Goal: Task Accomplishment & Management: Complete application form

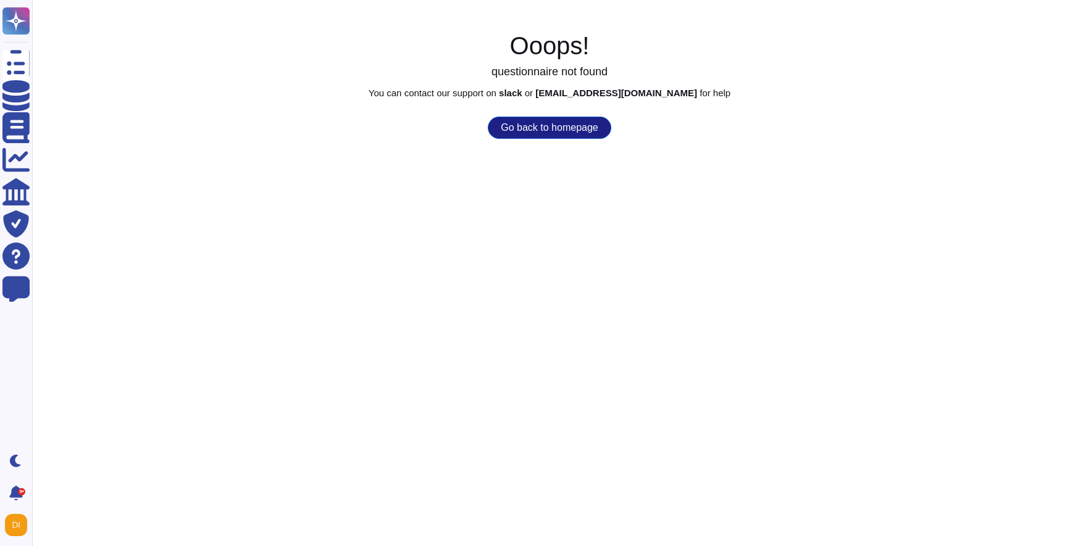
click at [527, 130] on button "Go back to homepage" at bounding box center [549, 128] width 123 height 22
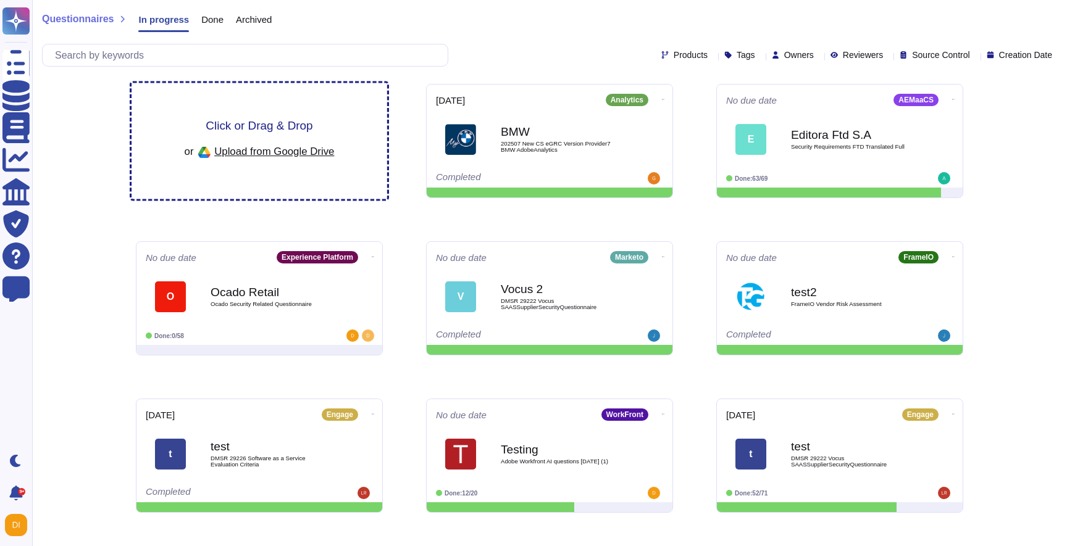
click at [252, 114] on div "Click or Drag & Drop or Upload from Google Drive" at bounding box center [259, 141] width 256 height 116
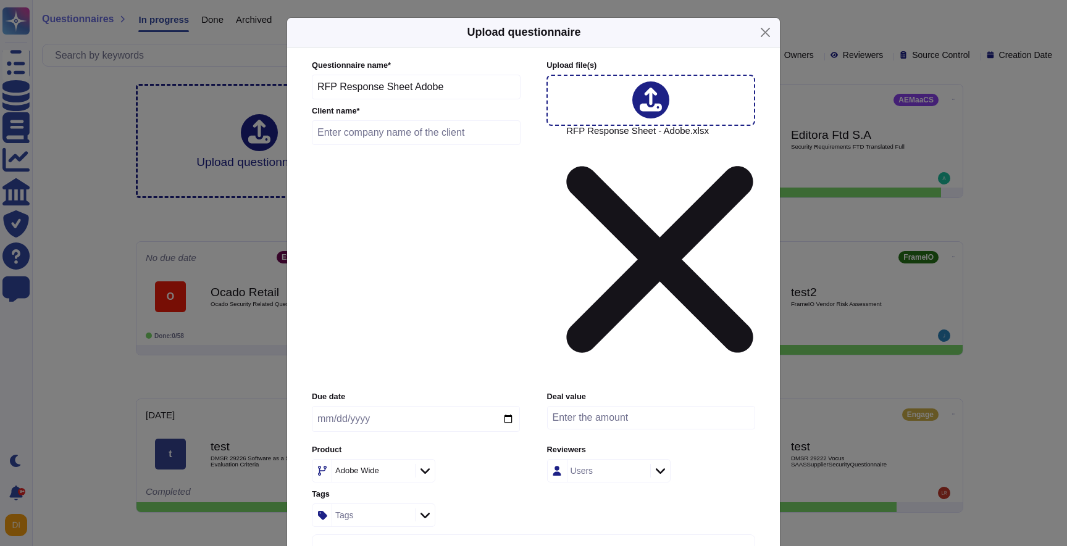
click at [446, 406] on input "date" at bounding box center [416, 419] width 208 height 26
click at [455, 406] on input "date" at bounding box center [416, 419] width 208 height 26
click at [509, 406] on input "date" at bounding box center [416, 419] width 208 height 26
type input "[DATE]"
click at [371, 467] on div "Adobe Wide" at bounding box center [357, 471] width 44 height 8
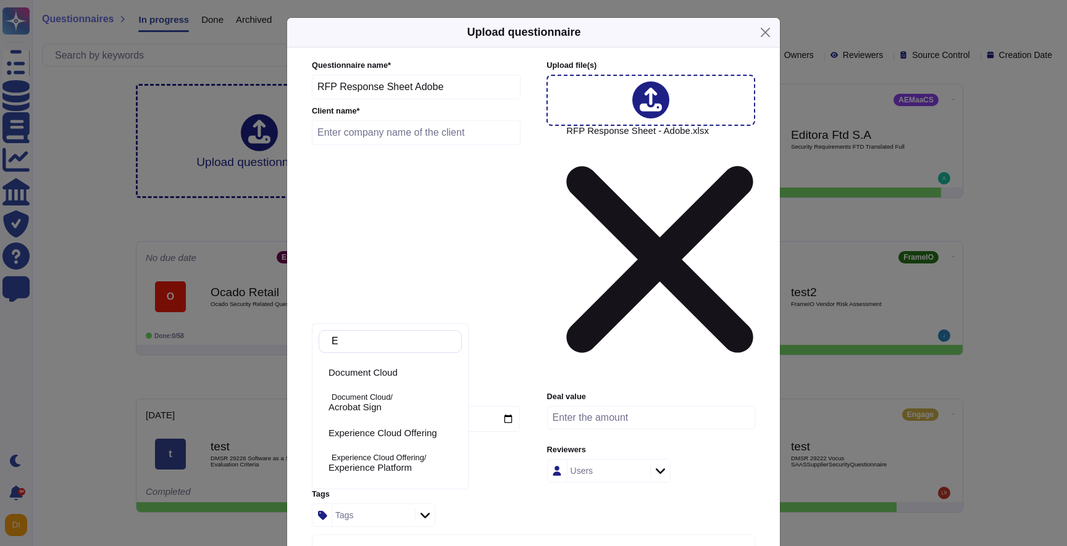
type input "E"
type input "A"
type input "experie"
click at [390, 404] on span "Experience Platform" at bounding box center [369, 407] width 83 height 11
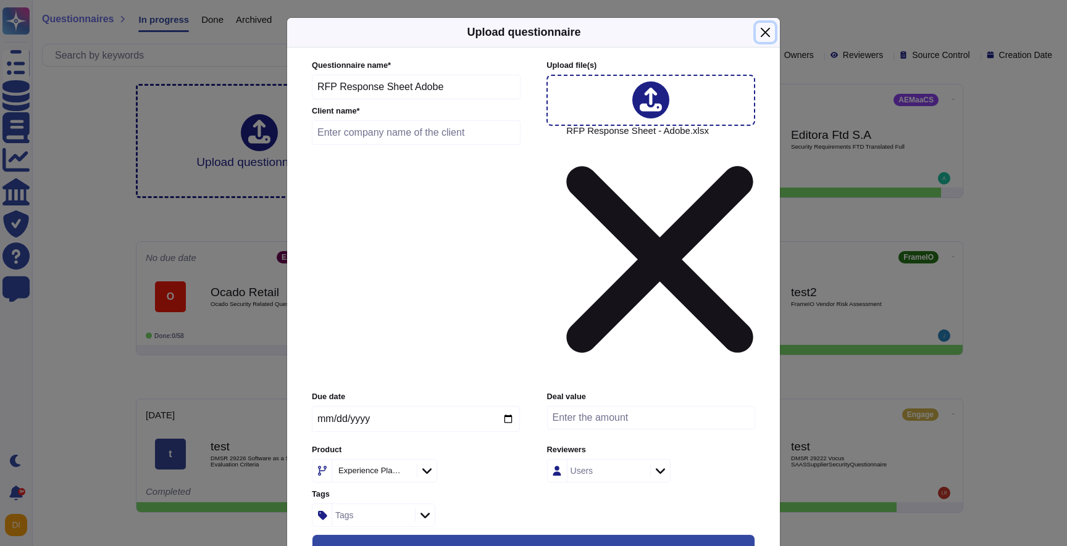
click at [759, 33] on button "Close" at bounding box center [765, 32] width 19 height 19
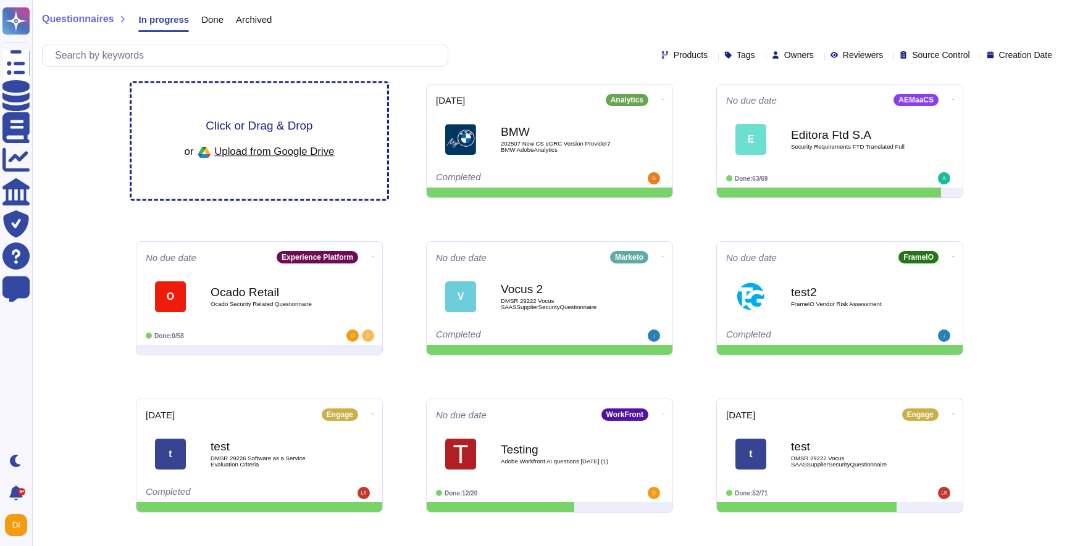
click at [266, 131] on span "Click or Drag & Drop" at bounding box center [259, 126] width 107 height 12
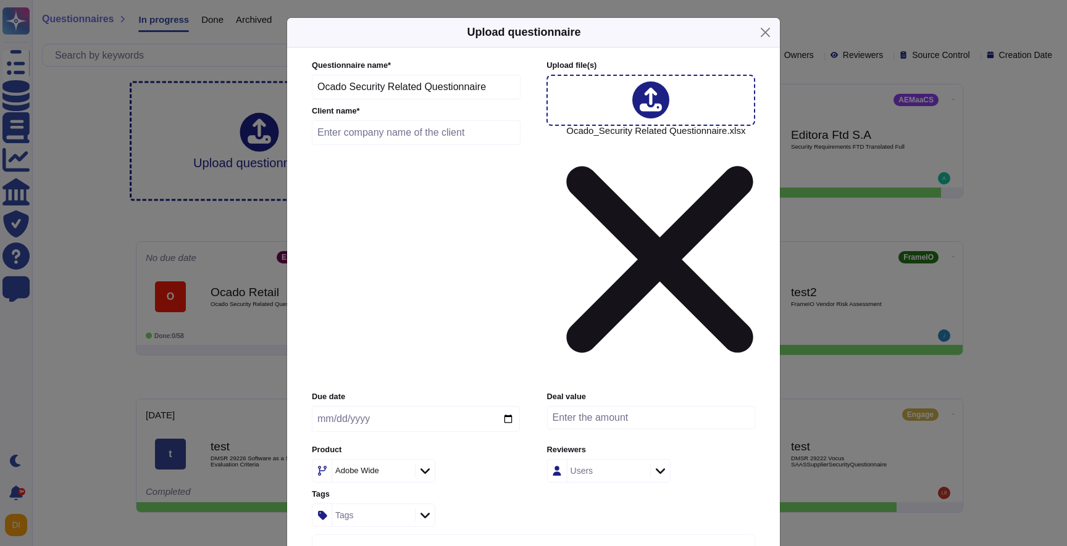
click at [398, 145] on input "text" at bounding box center [416, 132] width 209 height 25
type input "Test Training"
click at [514, 406] on input "date" at bounding box center [416, 419] width 208 height 26
type input "2025-09-24"
click at [375, 467] on div "Adobe Wide" at bounding box center [357, 471] width 44 height 8
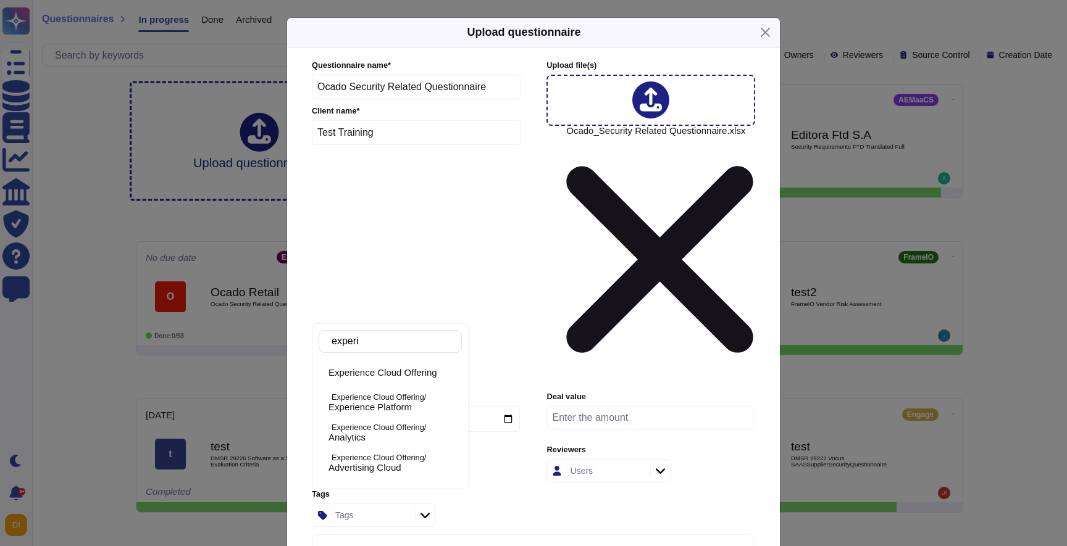
type input "experie"
click at [377, 399] on p "Experience Cloud Offering/" at bounding box center [394, 398] width 125 height 8
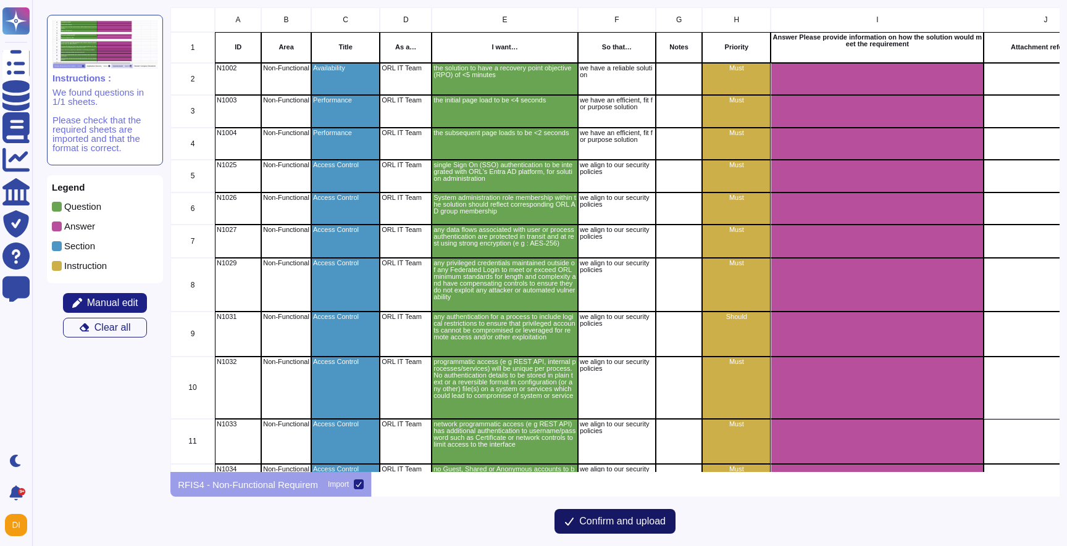
click at [600, 517] on span "Confirm and upload" at bounding box center [622, 522] width 86 height 10
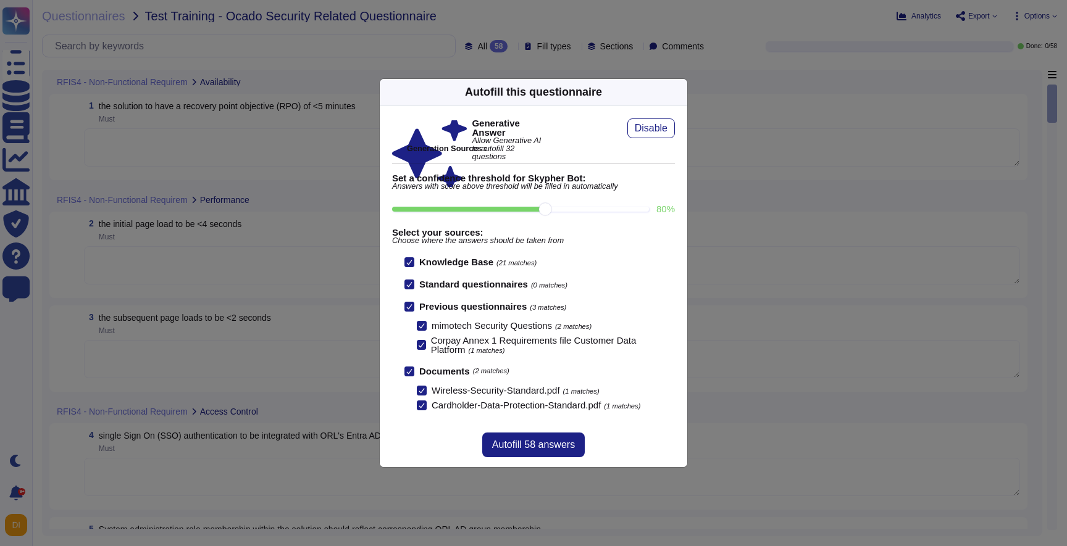
scroll to position [1, 0]
click at [504, 450] on span "Autofill 58 answers" at bounding box center [533, 445] width 83 height 10
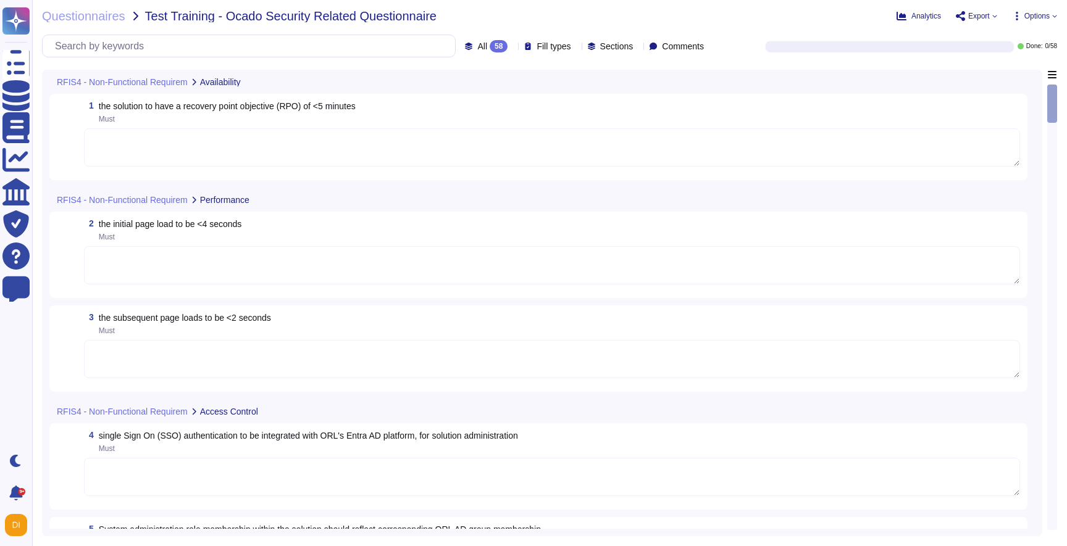
type textarea "User Credentials, Token- or Certificate-based authentication, various SSO (Sing…"
type textarea "Adobe's authentication service supports role-based access. Customers are expect…"
type textarea "As part of measuring the potential effects of business disruptions, the Recover…"
type textarea "Every component in the SaaS infrastructure is redundant. There are at least two…"
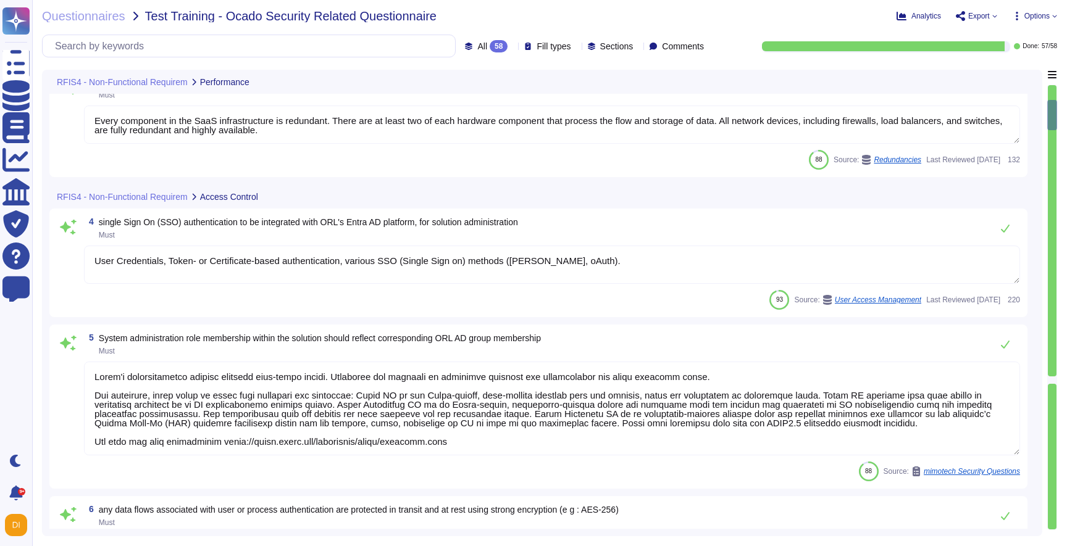
type textarea "All data flows associated with user or process authentication are protected in …"
type textarea "Adobe assigns roles to control access for designated groups. Role-based access …"
type textarea "Adobe employs several measures to ensure that privileged accounts are protected…"
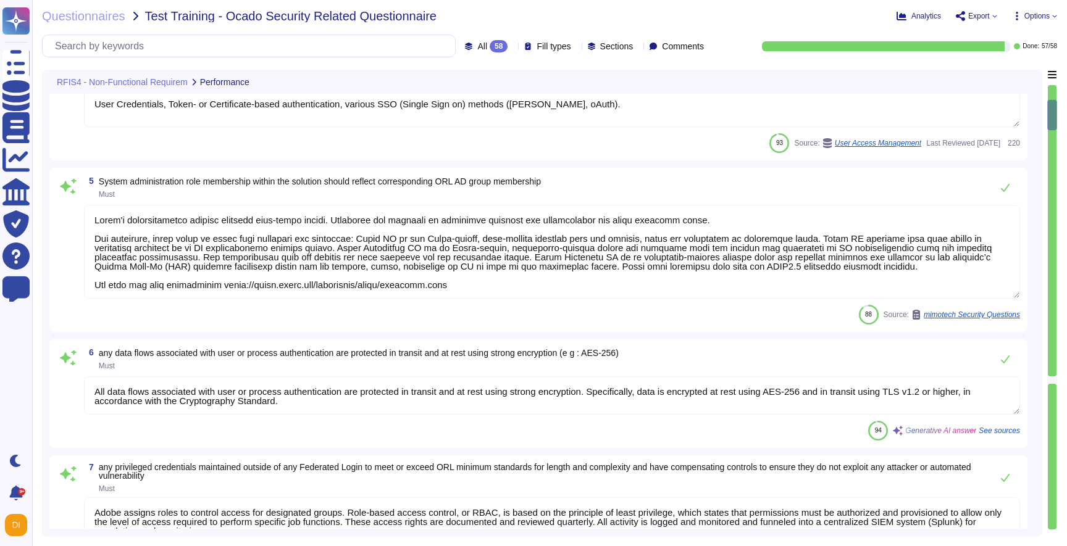
scroll to position [503, 0]
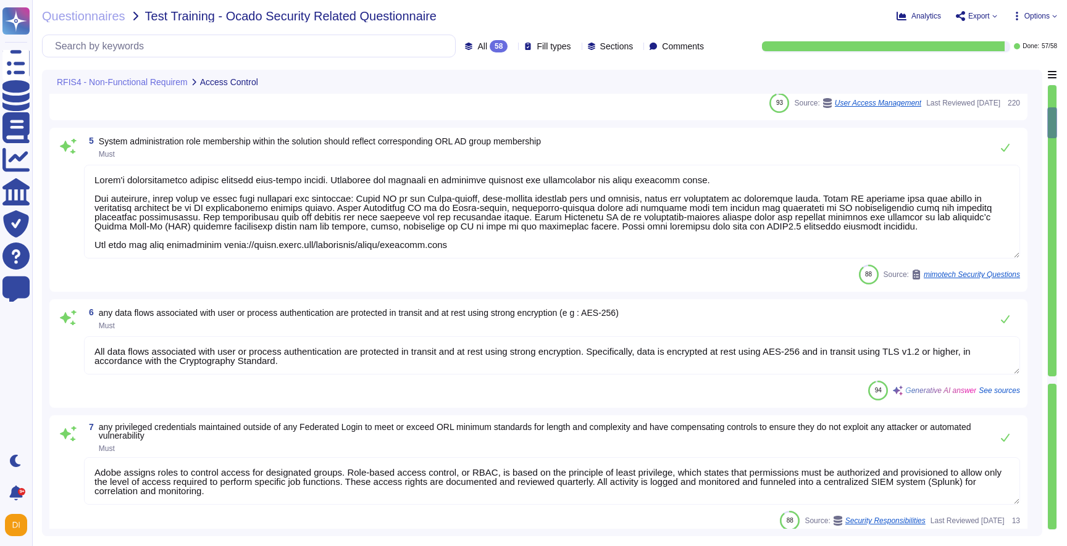
type textarea "Adobe ensures that programmatic access, such as through REST APIs and internal …"
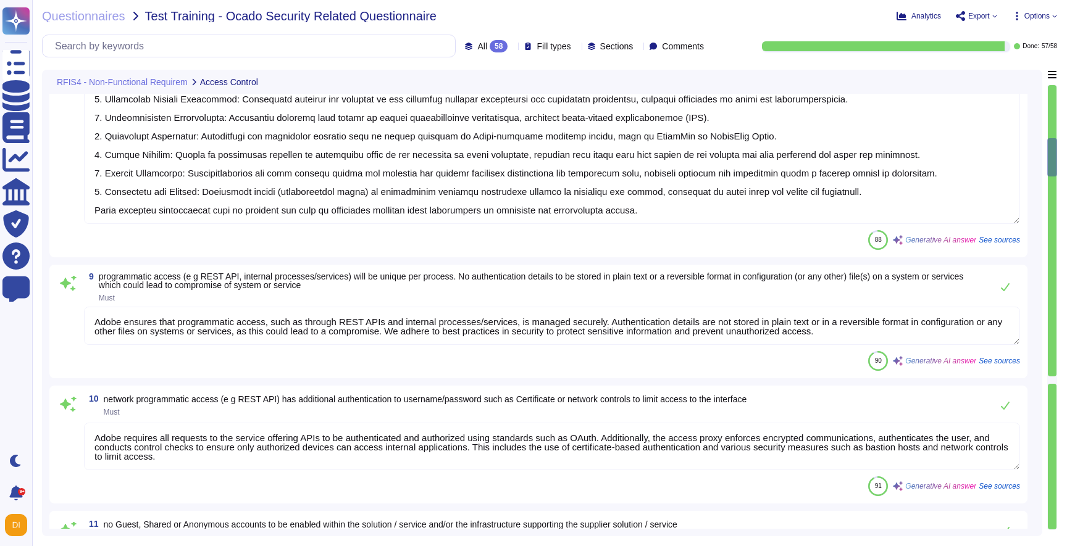
scroll to position [1266, 0]
type textarea "Adobe requires all requests to the service offering APIs to be authenticated an…"
type textarea "Adobe does not permit the creation of guest, shared, or anonymous accounts with…"
type textarea "Yes. If using the Admin Console to manage users and product licenses, admins ha…"
type textarea "Application logs can be retrieved via the UI, and all logs, including those fro…"
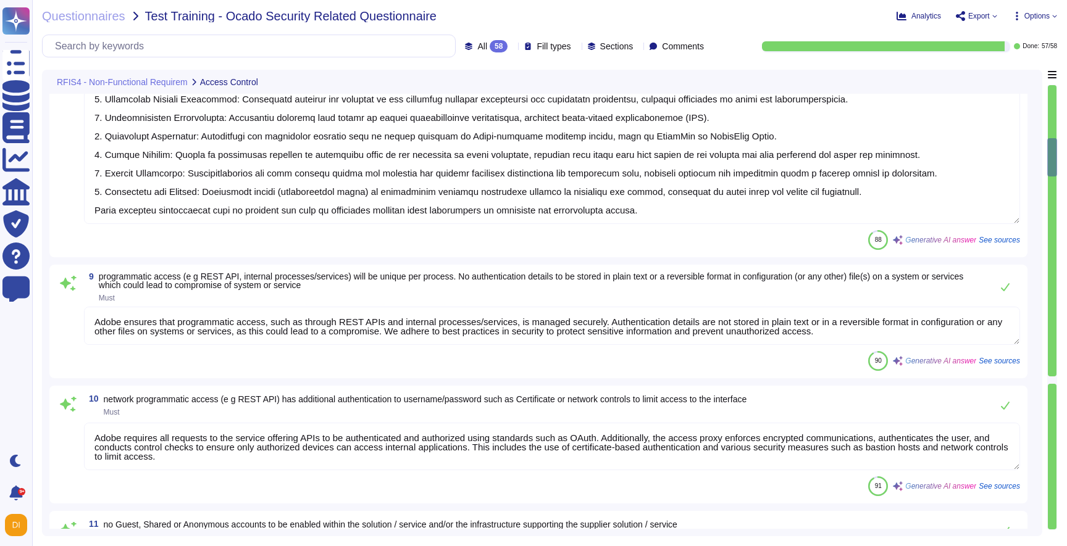
type textarea "Adobe ensures that audit/log data is stored securely with encryption at rest an…"
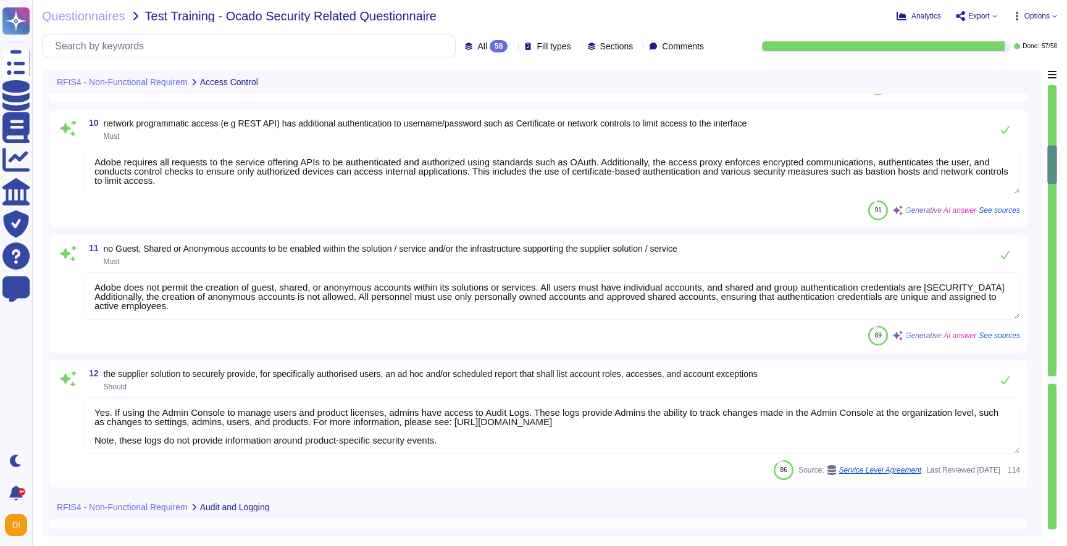
type textarea "Adobe maintains security logs for a period of one year. In the case of a large …"
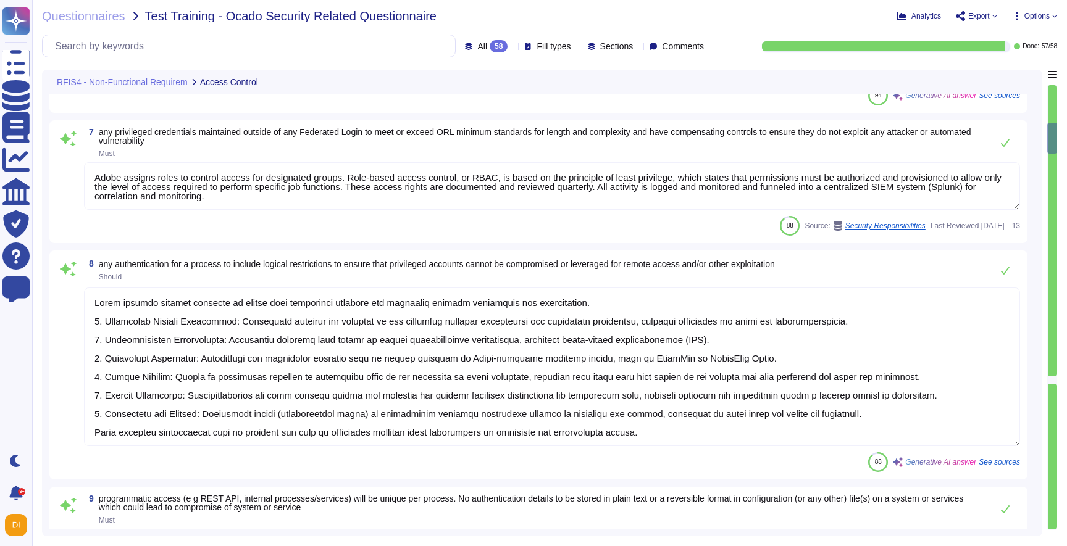
type textarea "User Credentials, Token- or Certificate-based authentication, various SSO (Sing…"
type textarea "Adobe's authentication service supports role-based access. Customers are expect…"
type textarea "All data flows associated with user or process authentication are protected in …"
type textarea "Adobe assigns roles to control access for designated groups. Role-based access …"
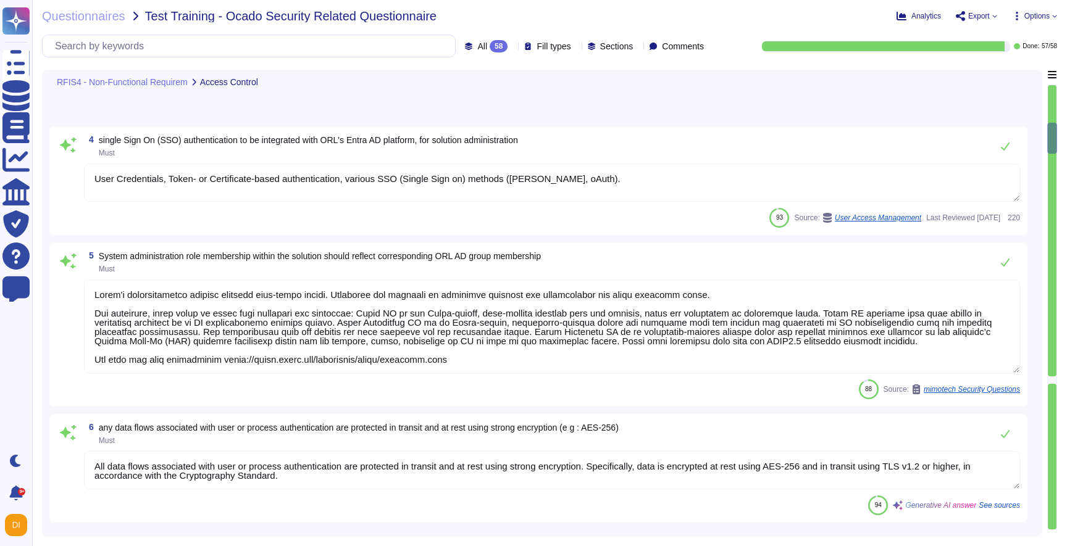
scroll to position [109, 0]
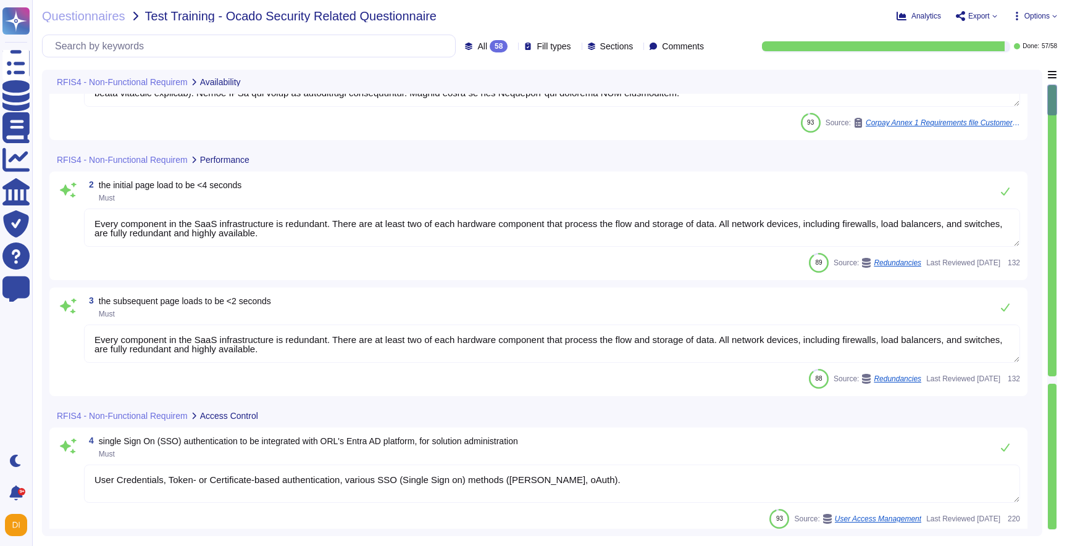
type textarea "As part of measuring the potential effects of business disruptions, the Recover…"
type textarea "Every component in the SaaS infrastructure is redundant. There are at least two…"
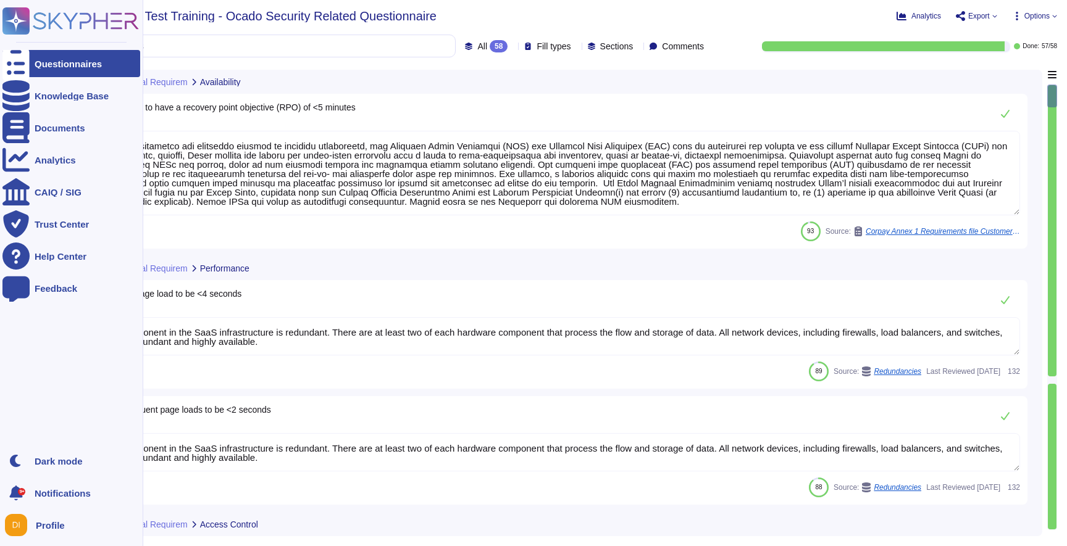
click at [51, 59] on div "Questionnaires" at bounding box center [68, 63] width 67 height 9
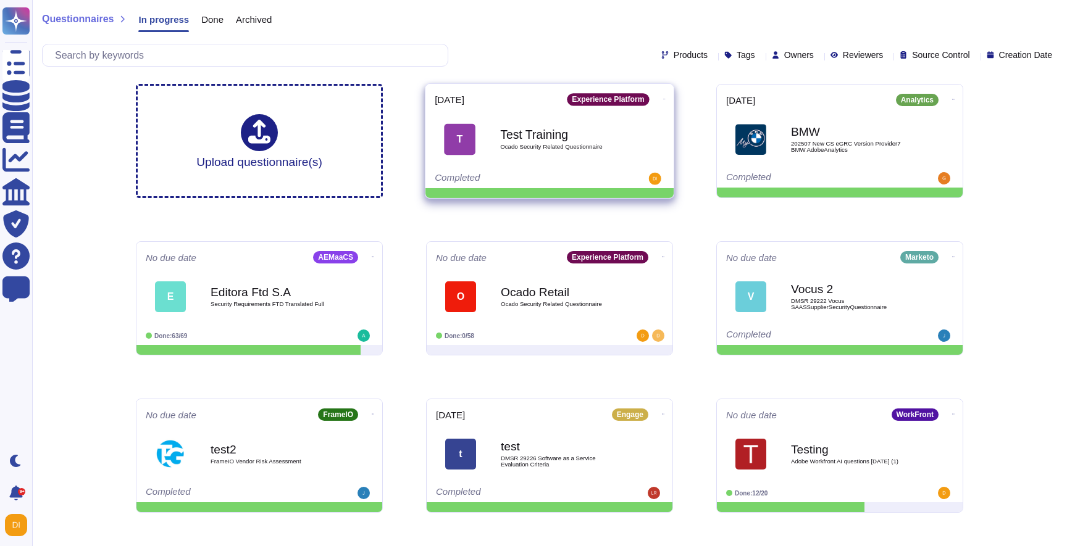
click at [663, 98] on icon at bounding box center [664, 99] width 2 height 3
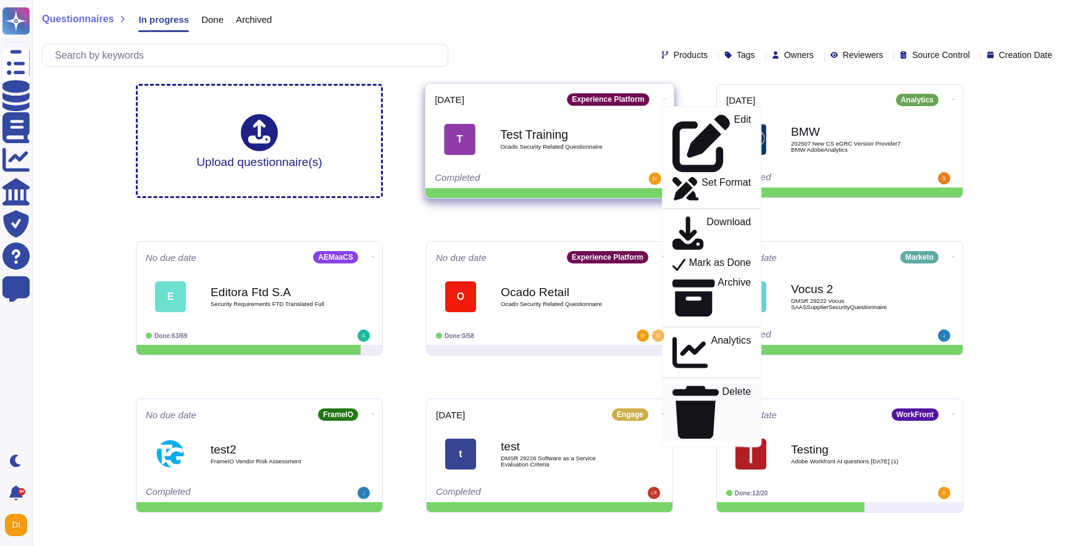
click at [722, 386] on p "Delete" at bounding box center [736, 412] width 29 height 52
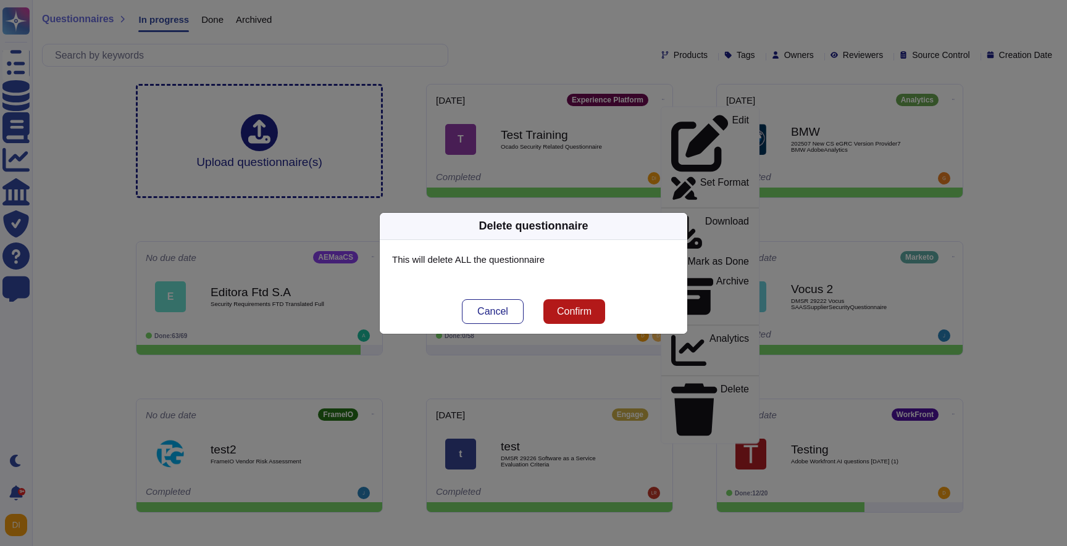
click at [587, 308] on span "Confirm" at bounding box center [574, 312] width 35 height 10
